Goal: Transaction & Acquisition: Purchase product/service

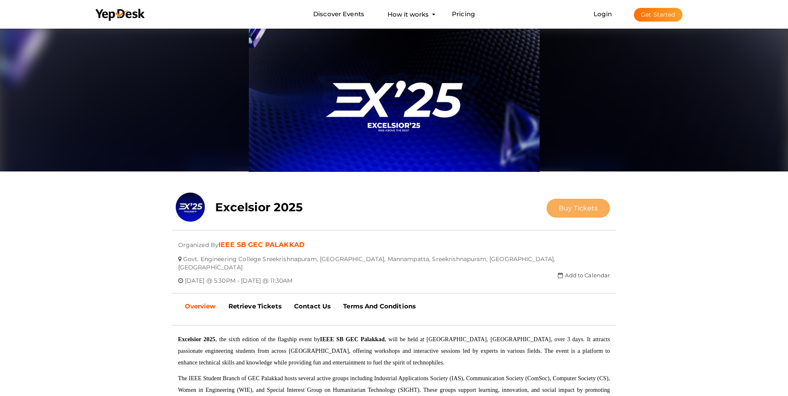
click at [578, 212] on button "Buy Tickets" at bounding box center [579, 208] width 64 height 19
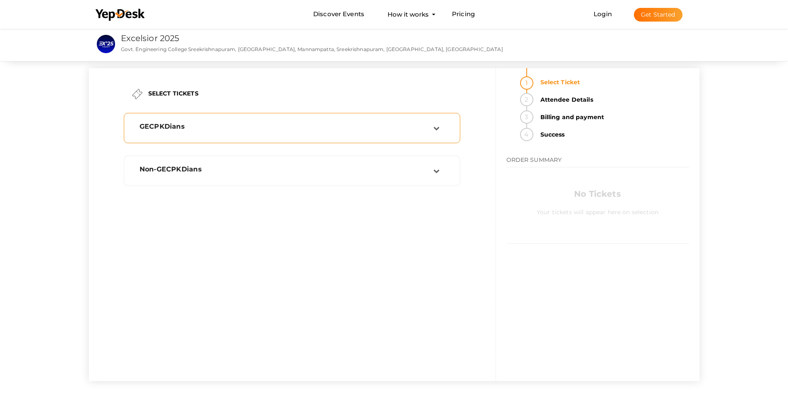
click at [425, 130] on div "GECPKDians" at bounding box center [287, 127] width 294 height 8
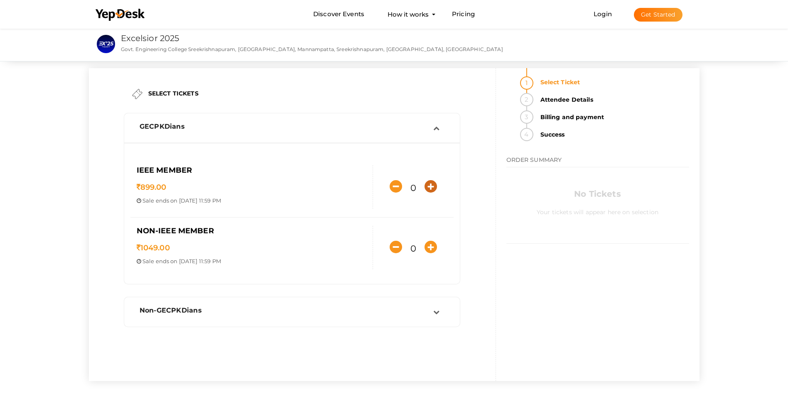
click at [428, 186] on icon "button" at bounding box center [431, 186] width 12 height 12
type input "1"
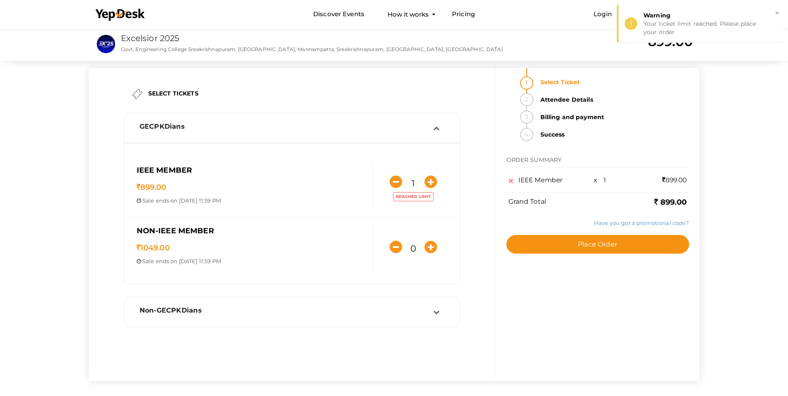
click at [616, 227] on label "Have you got a promotional code?" at bounding box center [641, 223] width 95 height 8
click at [616, 225] on link "Have you got a promotional code?" at bounding box center [641, 223] width 95 height 7
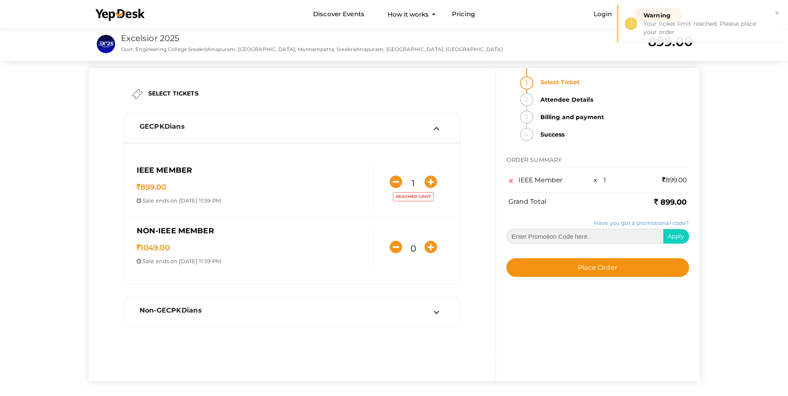
click at [609, 237] on input "text" at bounding box center [584, 236] width 157 height 15
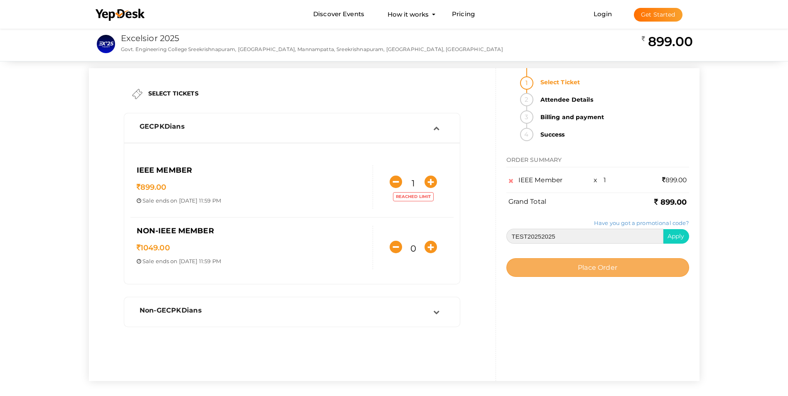
type input "TEST20252025"
click at [612, 265] on span "Place Order" at bounding box center [597, 268] width 39 height 8
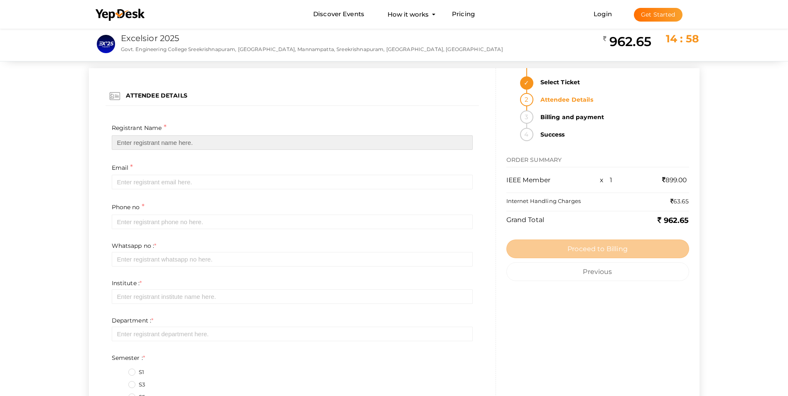
click at [155, 138] on input "text" at bounding box center [292, 142] width 361 height 15
type input "Adhil Jahan TEST"
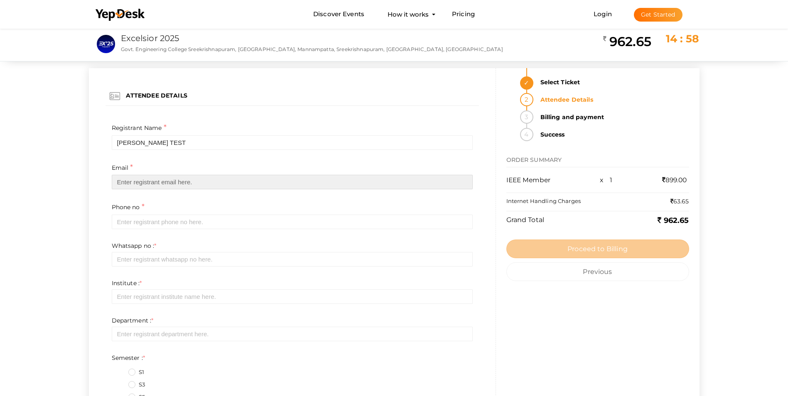
type input "[EMAIL_ADDRESS][DOMAIN_NAME]"
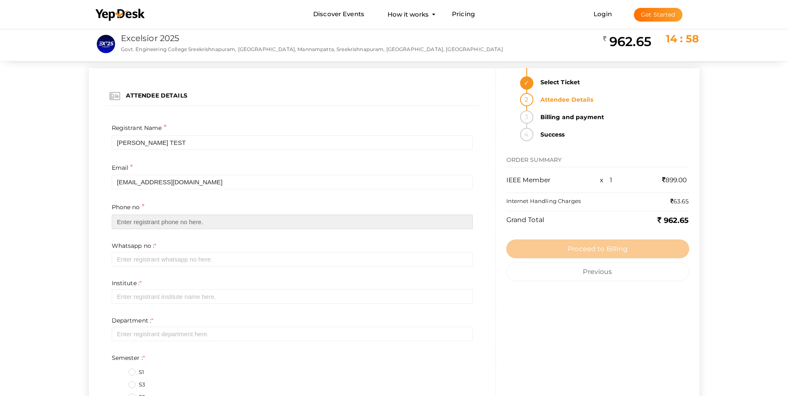
type input "9809940991"
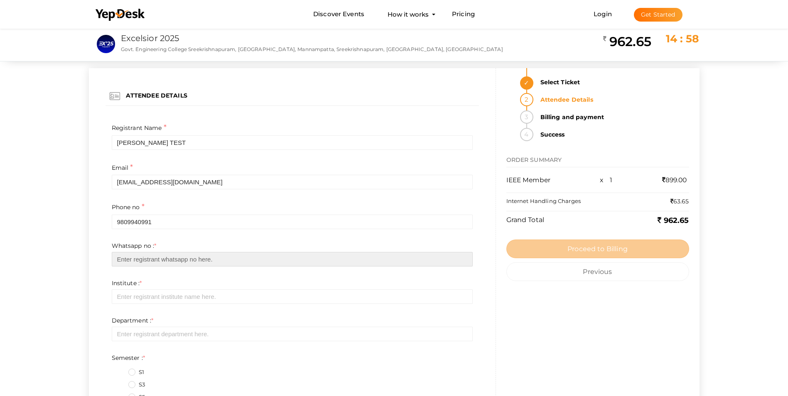
type input "9809940991"
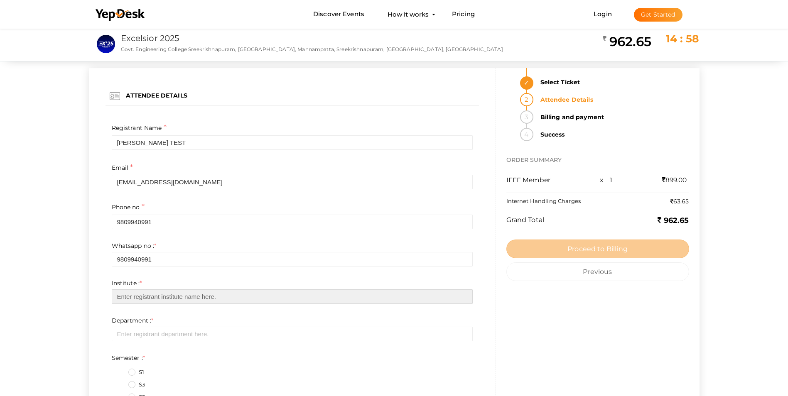
type input "GEC PALAKKAD"
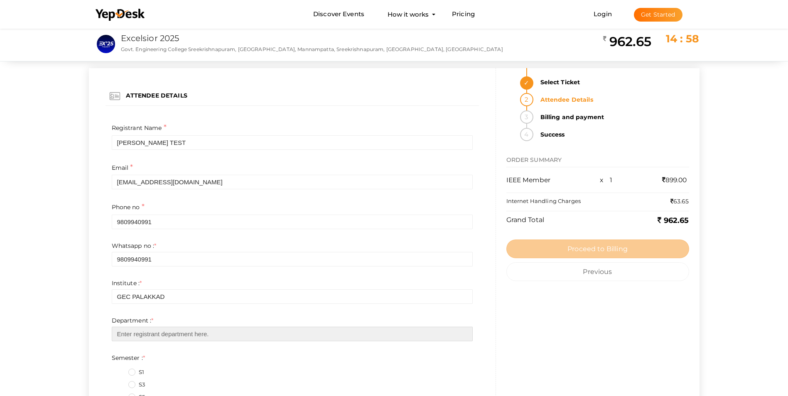
type input "EEE"
type input "98926814"
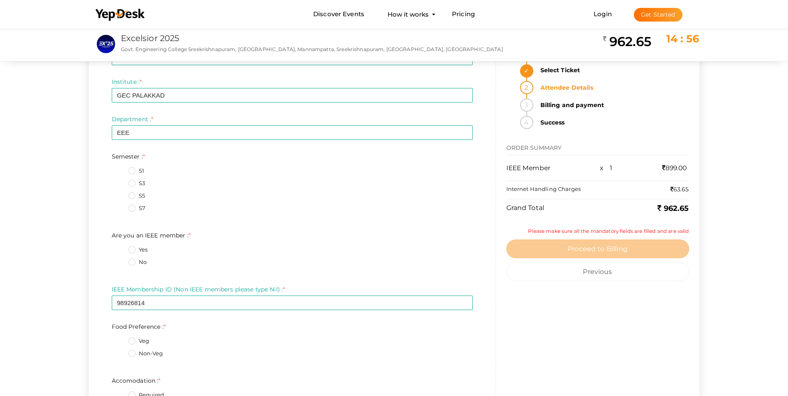
scroll to position [332, 0]
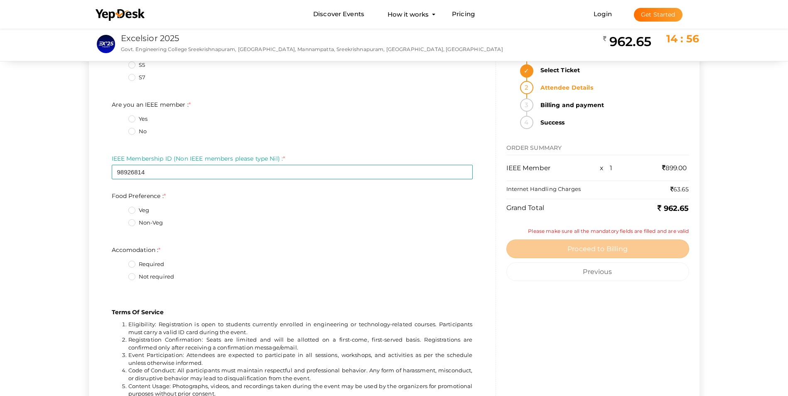
click at [131, 73] on fieldset "S1 S3 S5 S7" at bounding box center [292, 60] width 361 height 56
click at [131, 76] on label "S7" at bounding box center [136, 78] width 17 height 8
click at [120, 75] on input "S7" at bounding box center [120, 75] width 0 height 0
click at [132, 118] on label "Yes" at bounding box center [137, 119] width 19 height 8
click at [120, 117] on member\+0\+ "Yes" at bounding box center [120, 117] width 0 height 0
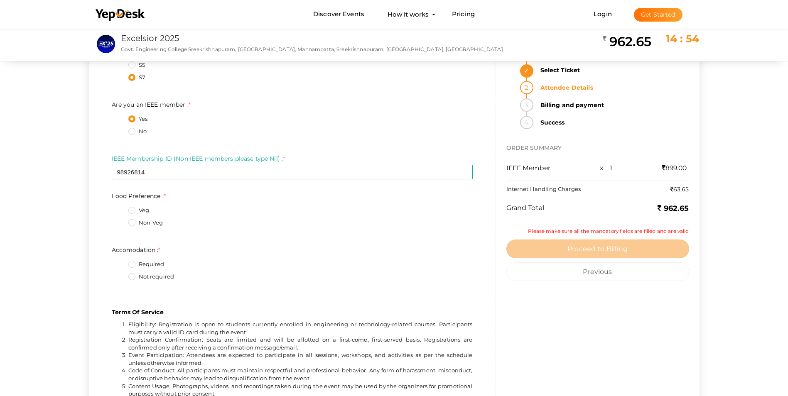
click at [134, 224] on label "Non-Veg" at bounding box center [145, 223] width 35 height 8
click at [120, 221] on Preference\+1\+ "Non-Veg" at bounding box center [120, 221] width 0 height 0
click at [135, 267] on label "Required" at bounding box center [146, 264] width 36 height 8
click at [120, 262] on input "Required" at bounding box center [120, 262] width 0 height 0
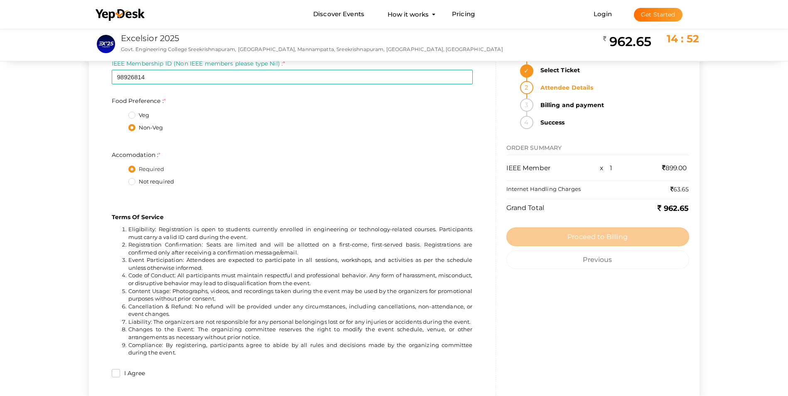
scroll to position [498, 0]
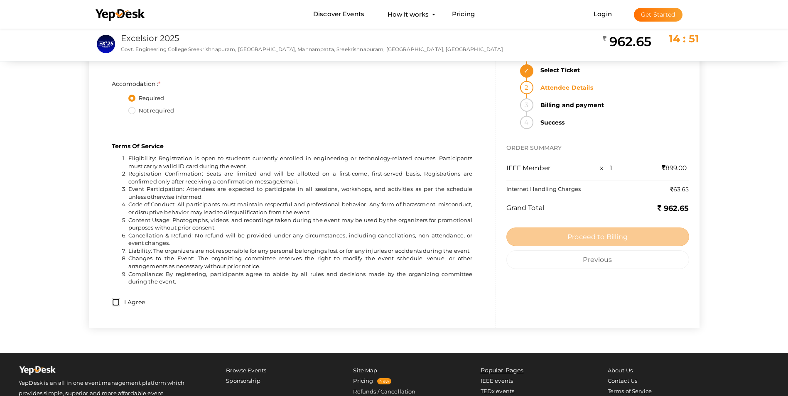
click at [115, 304] on input "I Agree" at bounding box center [116, 302] width 8 height 8
checkbox input "true"
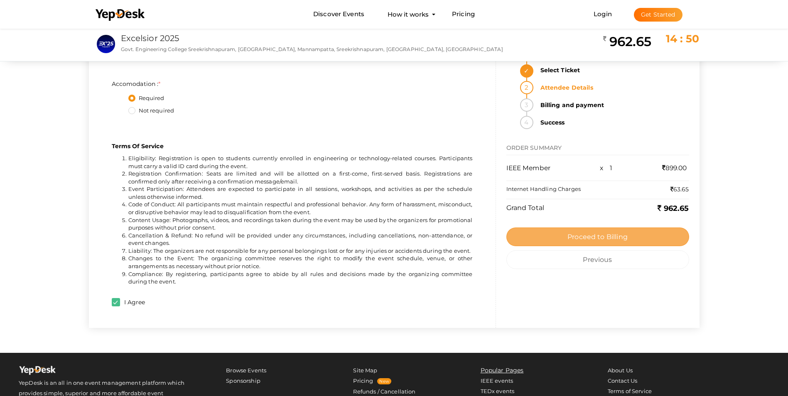
click at [572, 239] on span "Proceed to Billing" at bounding box center [597, 237] width 60 height 8
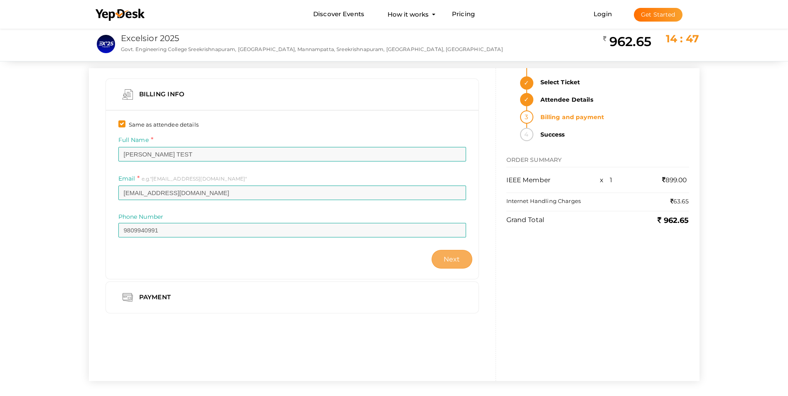
click at [459, 257] on span "Next" at bounding box center [452, 259] width 17 height 8
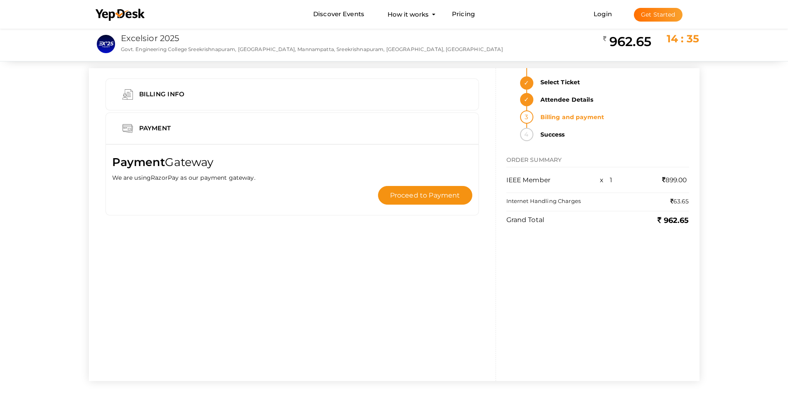
click at [535, 99] on li "Attendee Details" at bounding box center [612, 101] width 154 height 17
click at [551, 79] on strong "Select Ticket" at bounding box center [612, 82] width 154 height 13
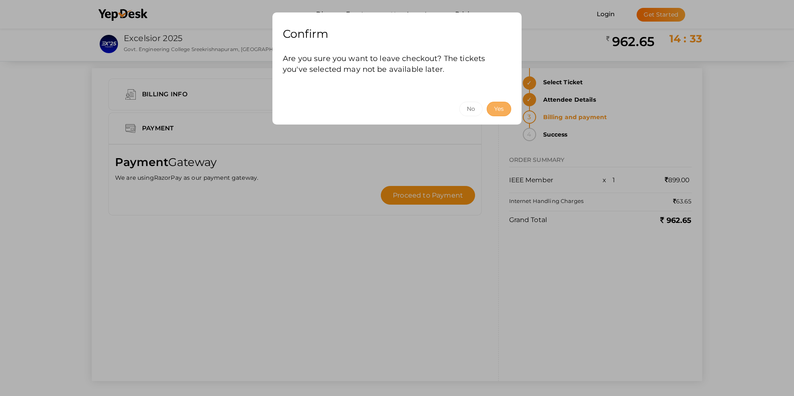
click at [496, 105] on button "Yes" at bounding box center [499, 109] width 25 height 15
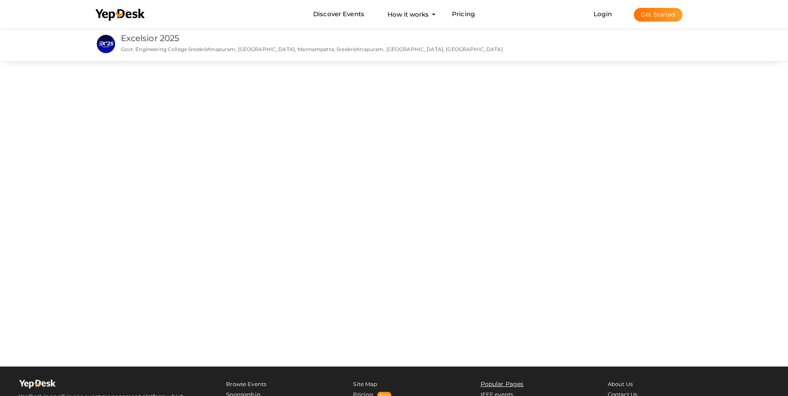
scroll to position [42, 0]
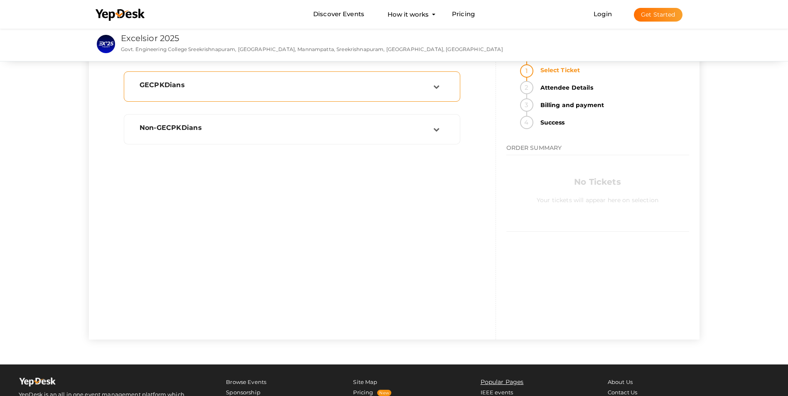
click at [209, 85] on div "GECPKDians" at bounding box center [287, 85] width 294 height 8
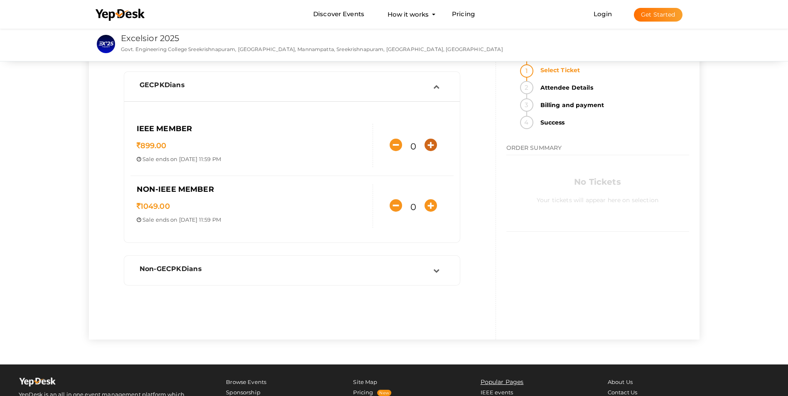
click at [431, 148] on icon "button" at bounding box center [431, 145] width 12 height 12
type input "1"
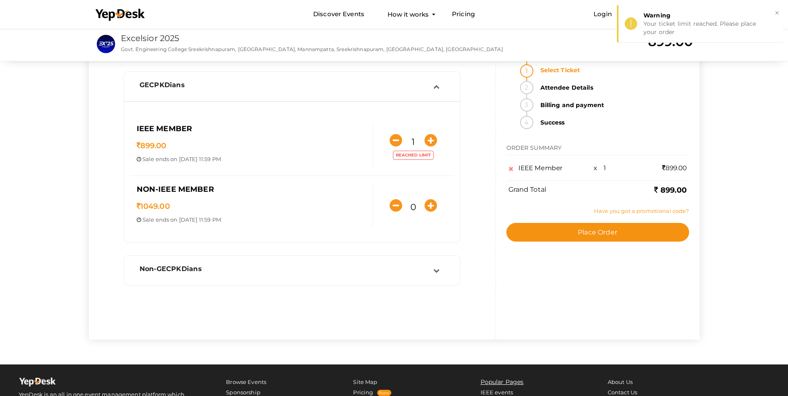
click at [636, 209] on link "Have you got a promotional code?" at bounding box center [641, 211] width 95 height 7
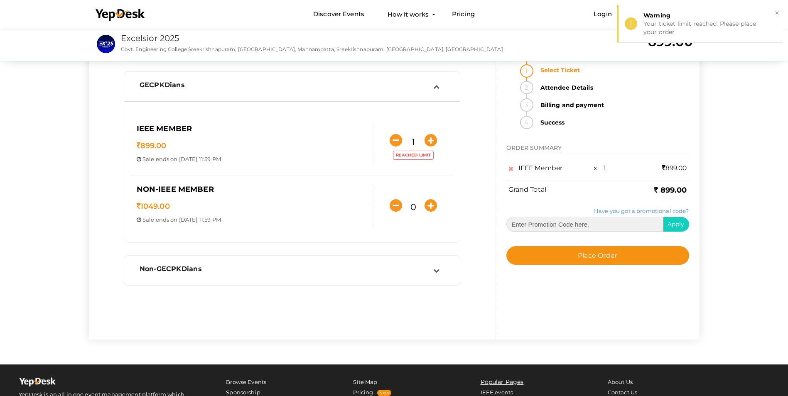
click at [602, 217] on input "text" at bounding box center [584, 224] width 157 height 15
type input "TEST20252025"
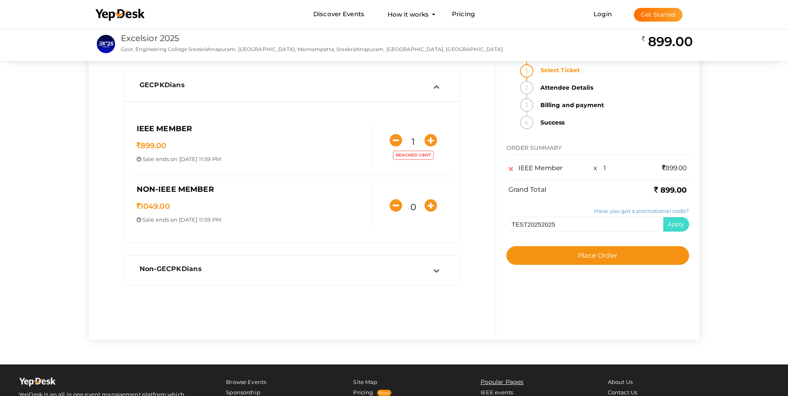
click at [682, 225] on span "Apply" at bounding box center [676, 224] width 17 height 7
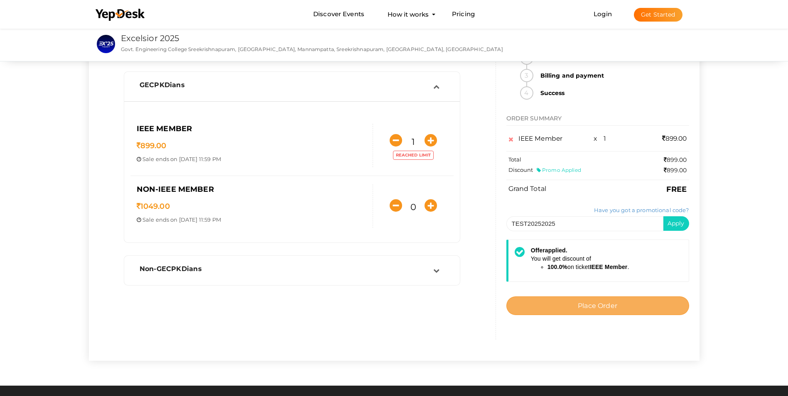
click at [612, 304] on span "Place Order" at bounding box center [597, 306] width 39 height 8
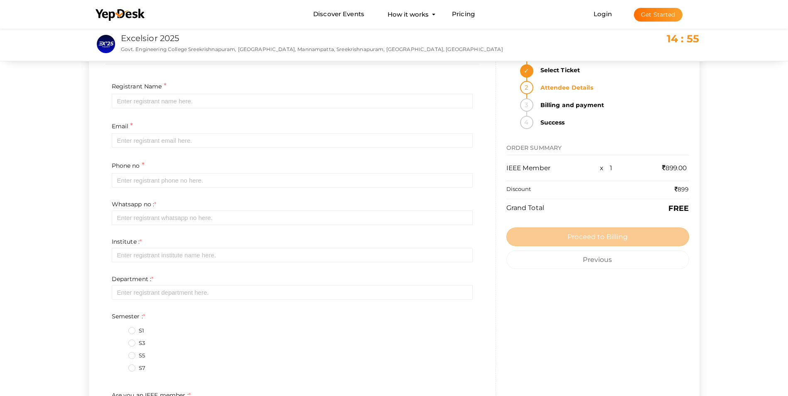
scroll to position [0, 0]
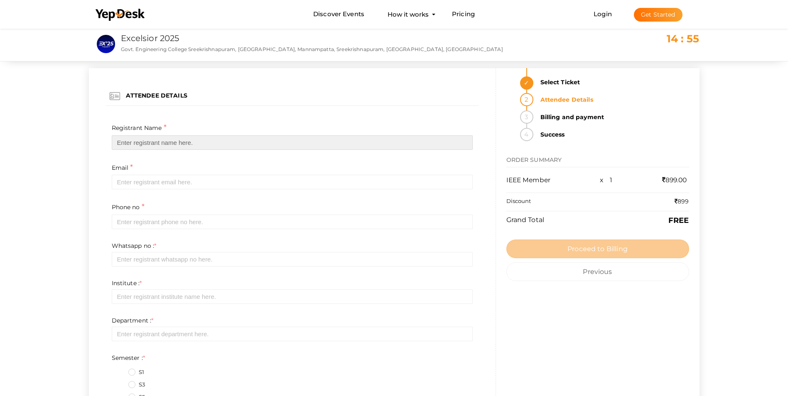
click at [162, 145] on input "text" at bounding box center [292, 142] width 361 height 15
type input "Adhil Jahan TEST"
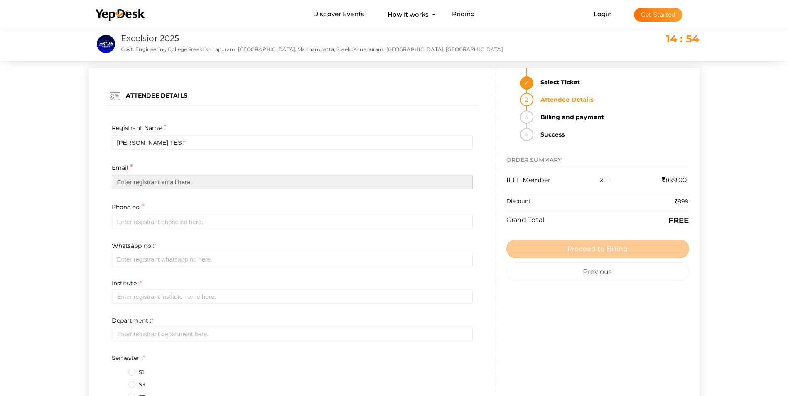
type input "[EMAIL_ADDRESS][DOMAIN_NAME]"
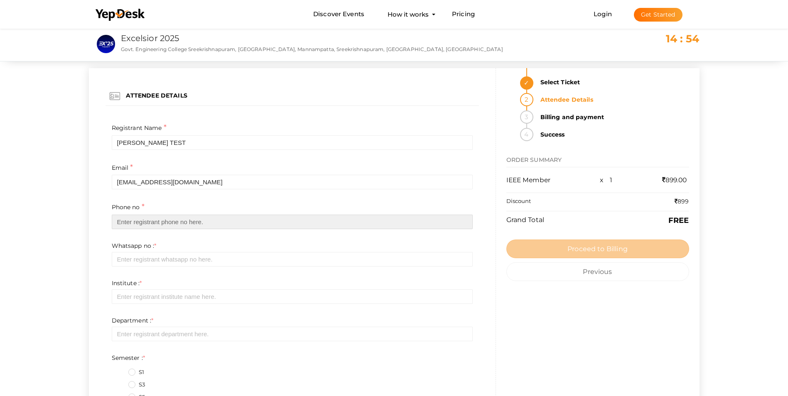
type input "9809940991"
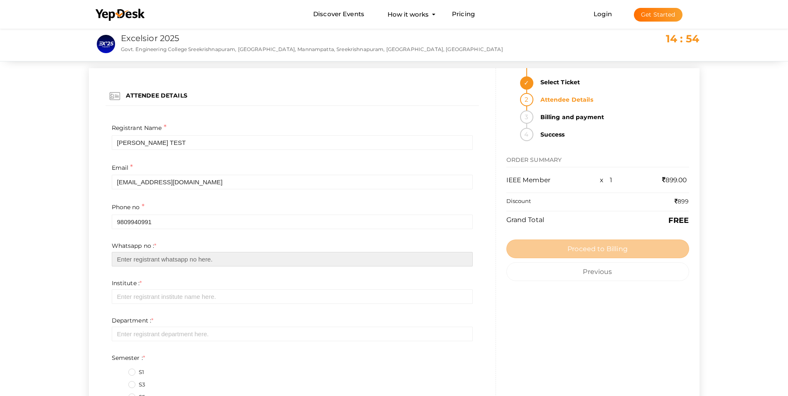
type input "9809940991"
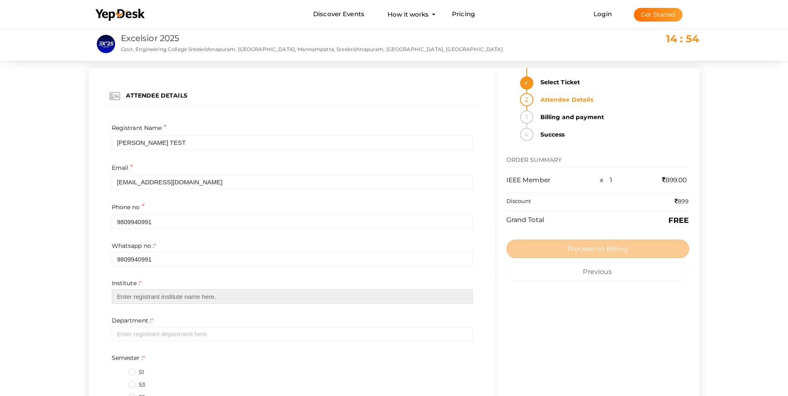
type input "GEC PALAKKAD"
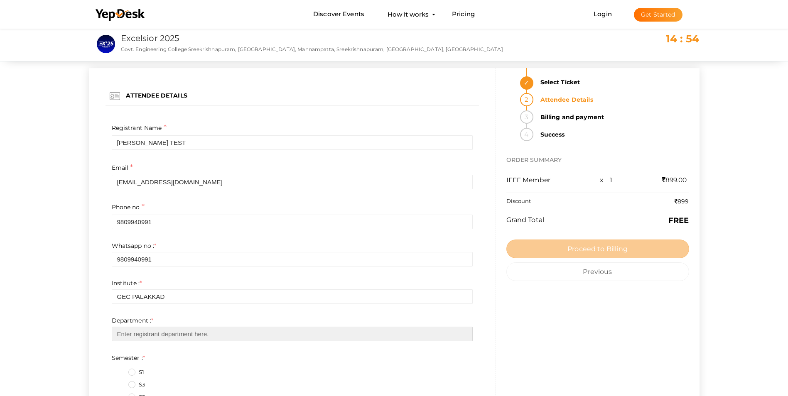
type input "EEE"
type input "98926814"
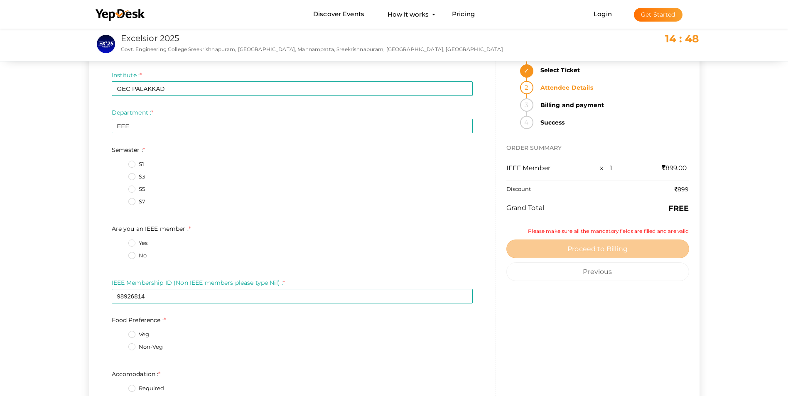
scroll to position [208, 0]
click at [132, 203] on label "S7" at bounding box center [136, 202] width 17 height 8
click at [120, 200] on input "S7" at bounding box center [120, 200] width 0 height 0
click at [132, 246] on label "Yes" at bounding box center [137, 244] width 19 height 8
click at [120, 241] on member\+0\+ "Yes" at bounding box center [120, 241] width 0 height 0
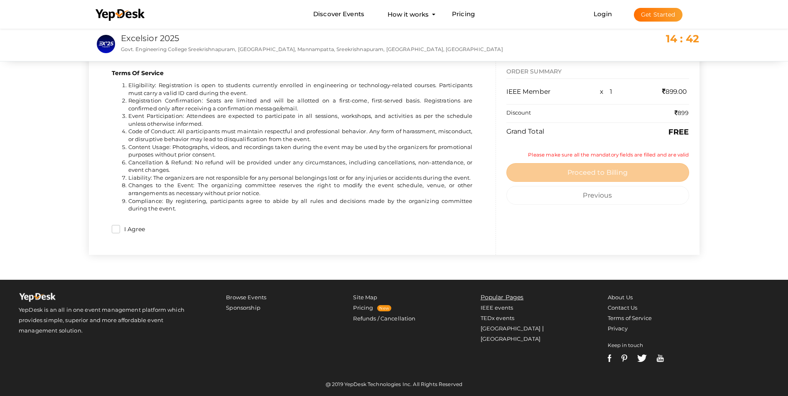
scroll to position [447, 0]
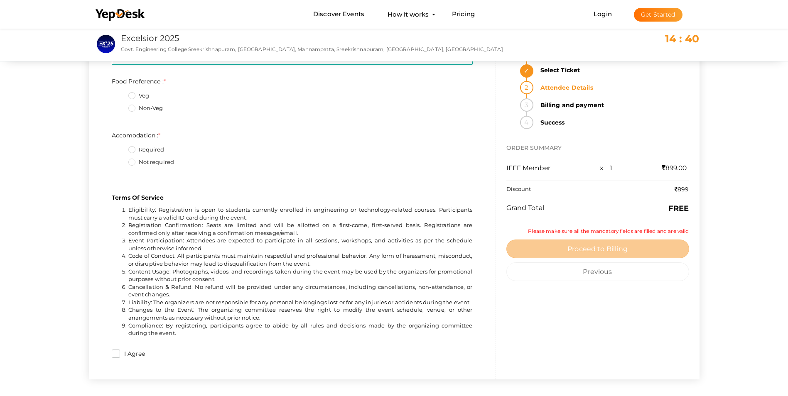
click at [137, 107] on label "Non-Veg" at bounding box center [145, 108] width 35 height 8
click at [120, 106] on Preference\+1\+ "Non-Veg" at bounding box center [120, 106] width 0 height 0
click at [131, 151] on label "Required" at bounding box center [146, 150] width 36 height 8
click at [120, 147] on input "Required" at bounding box center [120, 147] width 0 height 0
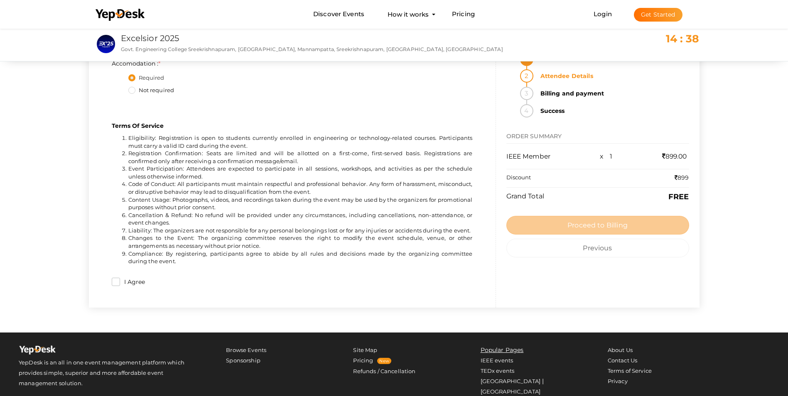
scroll to position [572, 0]
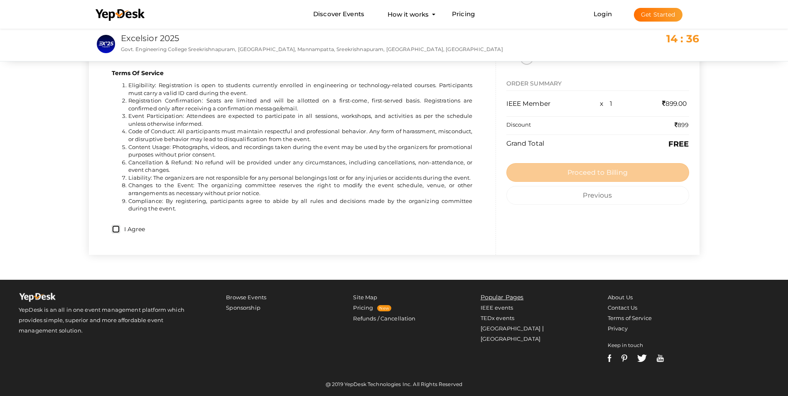
click at [115, 229] on input "I Agree" at bounding box center [116, 229] width 8 height 8
checkbox input "true"
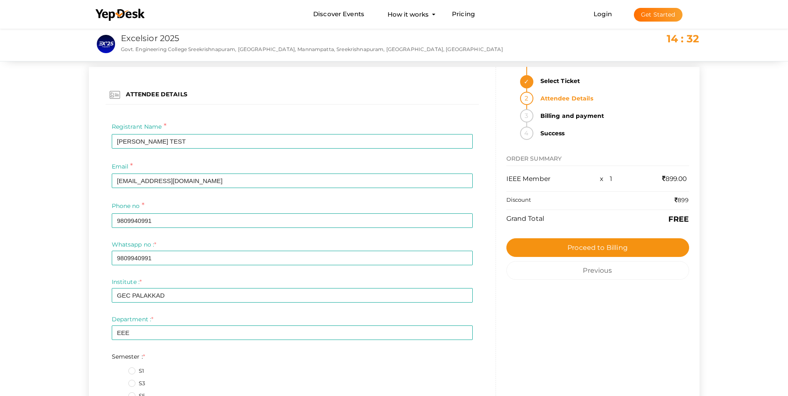
scroll to position [0, 0]
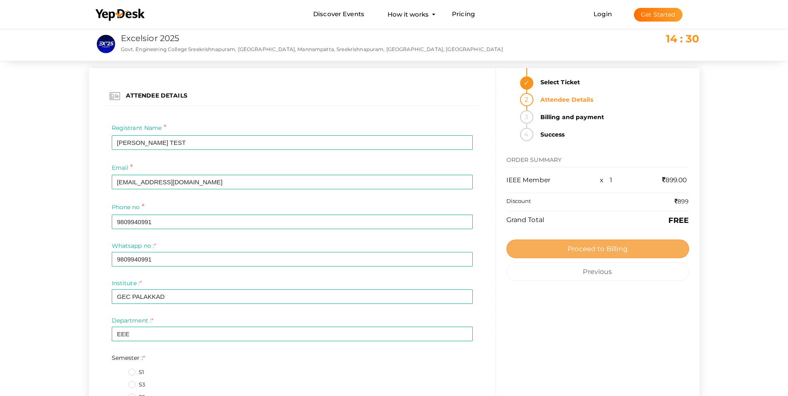
click at [561, 249] on button "Proceed to Billing" at bounding box center [597, 249] width 183 height 19
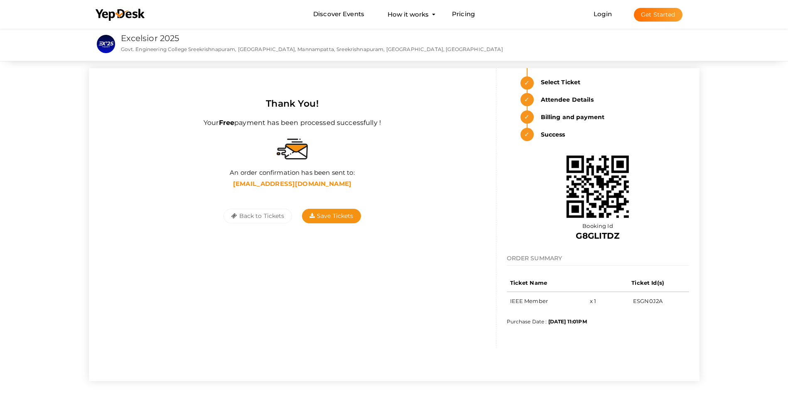
scroll to position [27, 0]
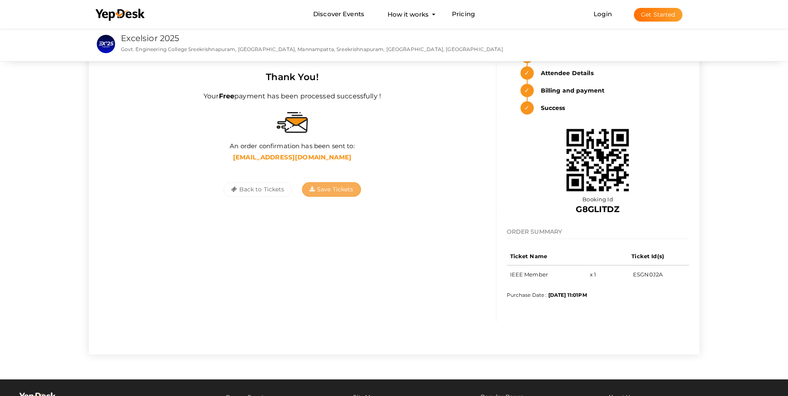
click at [330, 189] on span "Save Tickets" at bounding box center [331, 189] width 44 height 7
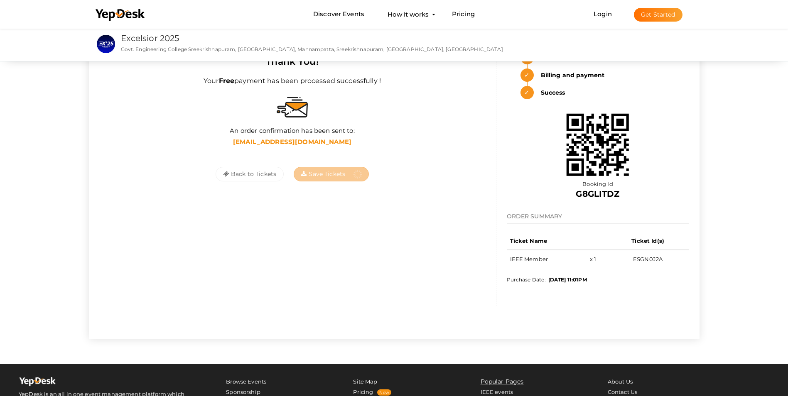
scroll to position [42, 0]
